Goal: Find contact information

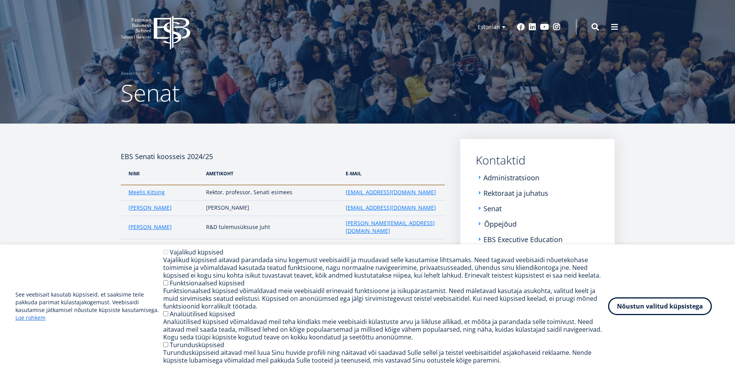
click at [506, 224] on link "Õppejõud" at bounding box center [500, 224] width 32 height 8
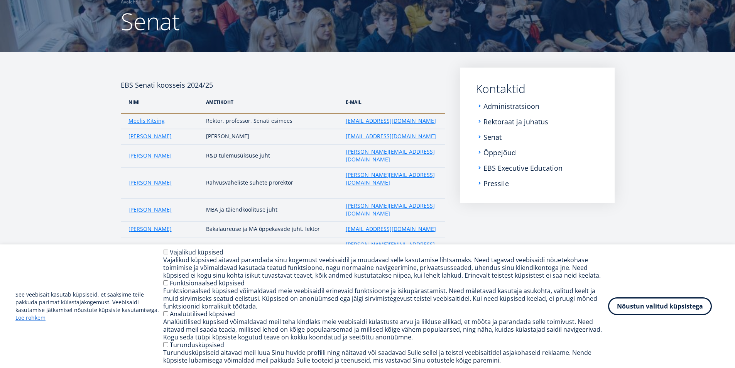
scroll to position [73, 0]
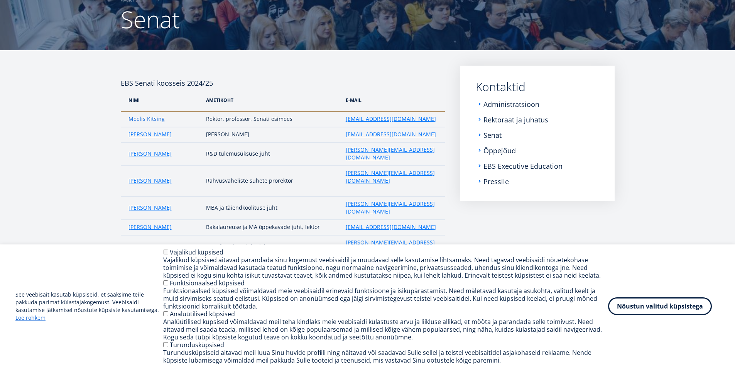
click at [149, 119] on link "Meelis Kitsing" at bounding box center [146, 119] width 36 height 8
click at [141, 133] on link "[PERSON_NAME]" at bounding box center [149, 134] width 43 height 8
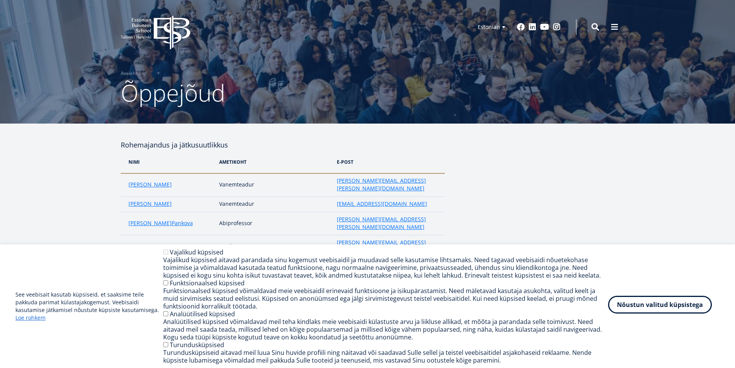
click at [668, 309] on button "Nõustun valitud küpsistega" at bounding box center [660, 304] width 104 height 18
